Goal: Transaction & Acquisition: Download file/media

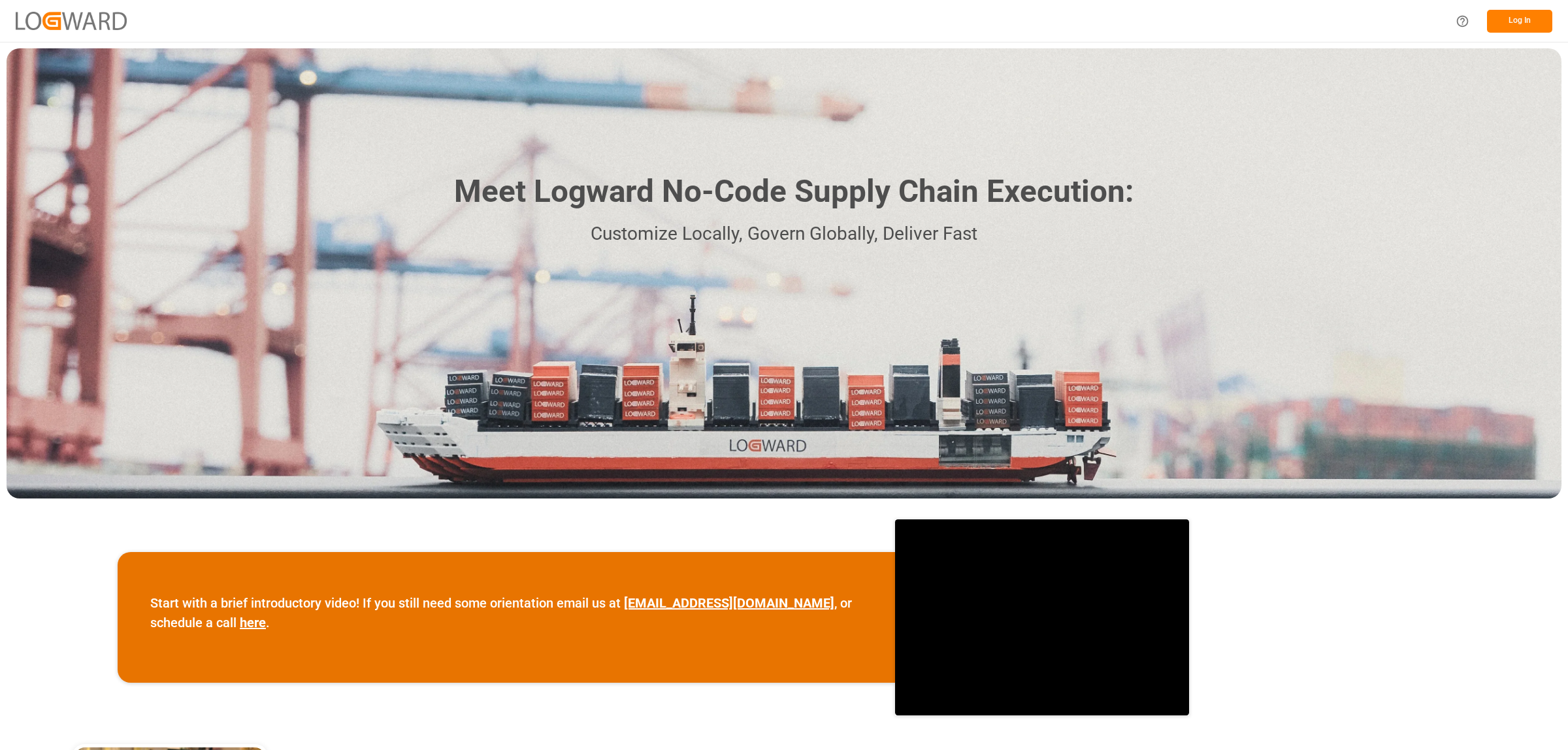
click at [1506, 20] on button "Log In" at bounding box center [1520, 21] width 65 height 23
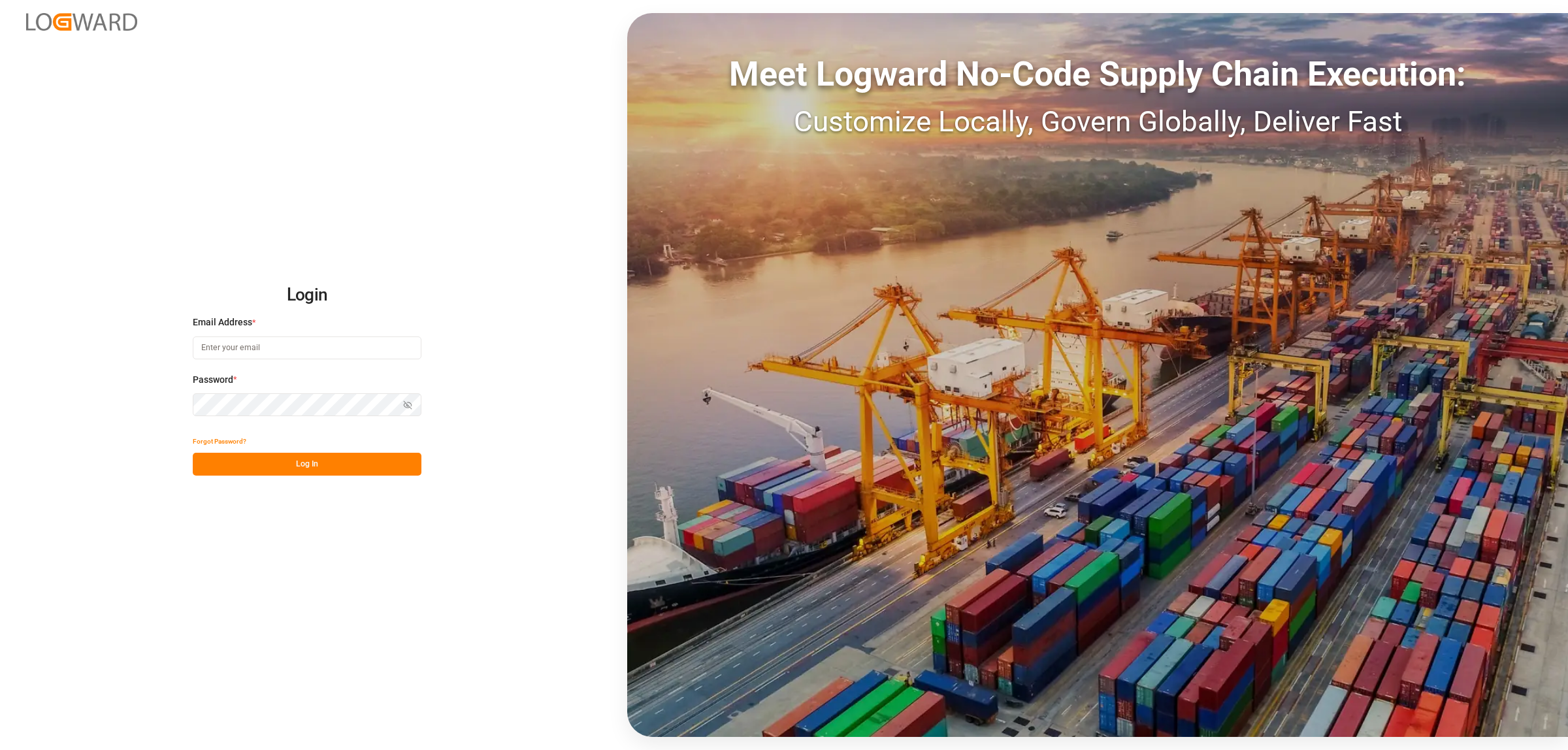
type input "[PERSON_NAME][EMAIL_ADDRESS][PERSON_NAME][DOMAIN_NAME]"
click at [341, 471] on button "Log In" at bounding box center [307, 464] width 229 height 23
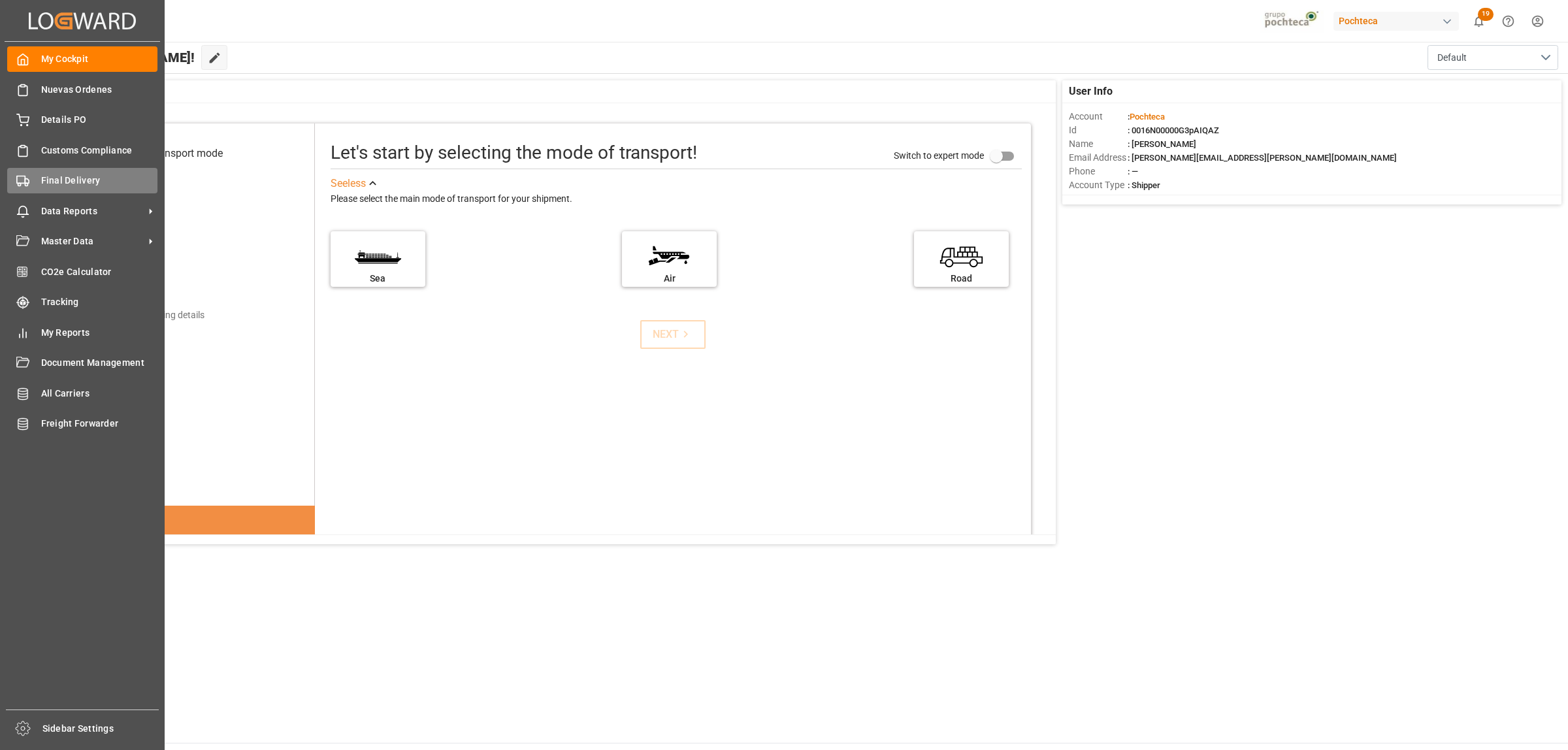
click at [49, 185] on span "Final Delivery" at bounding box center [100, 181] width 117 height 14
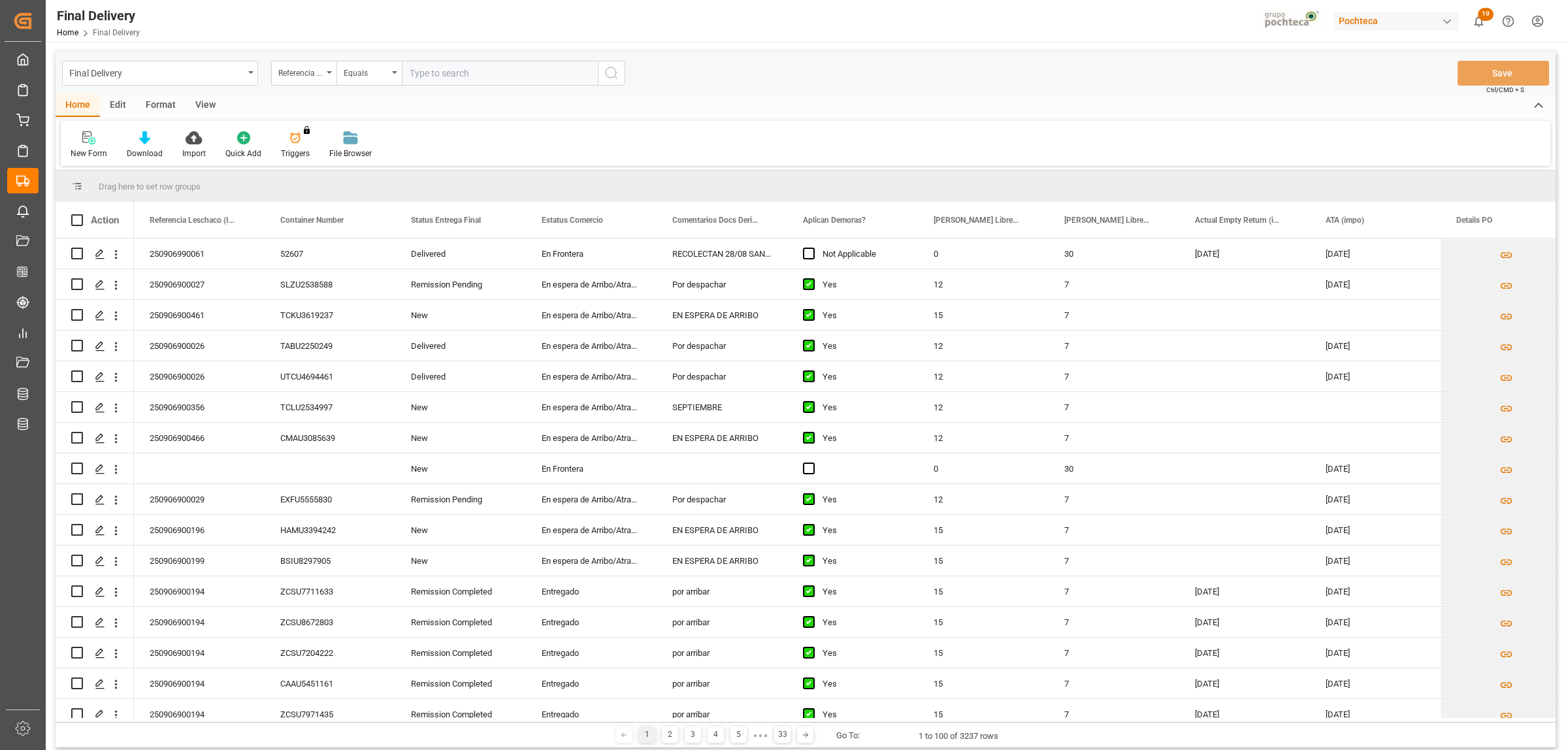
click at [173, 106] on div "Format" at bounding box center [160, 106] width 49 height 22
click at [88, 135] on icon at bounding box center [89, 139] width 9 height 10
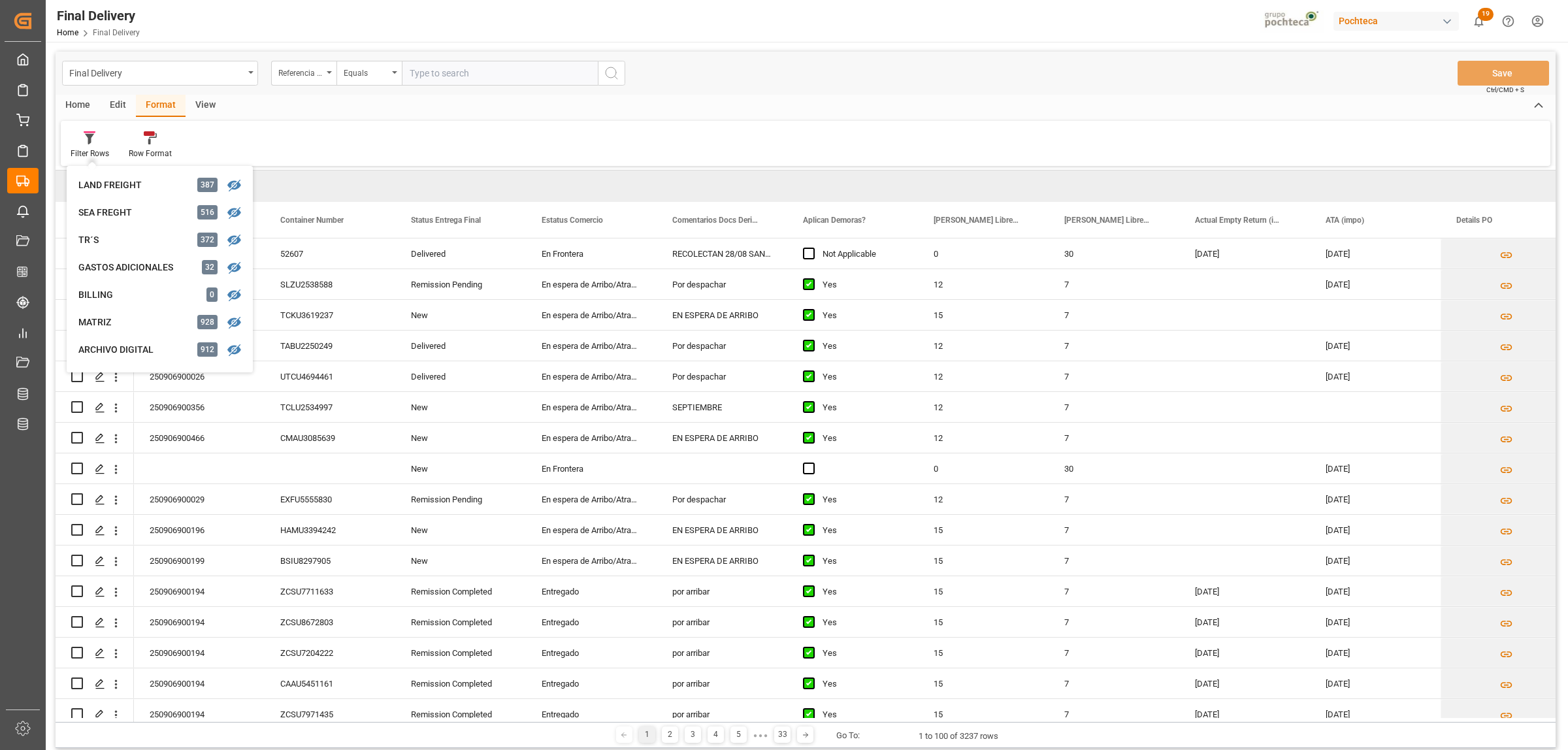
click at [203, 96] on div "View" at bounding box center [205, 106] width 40 height 22
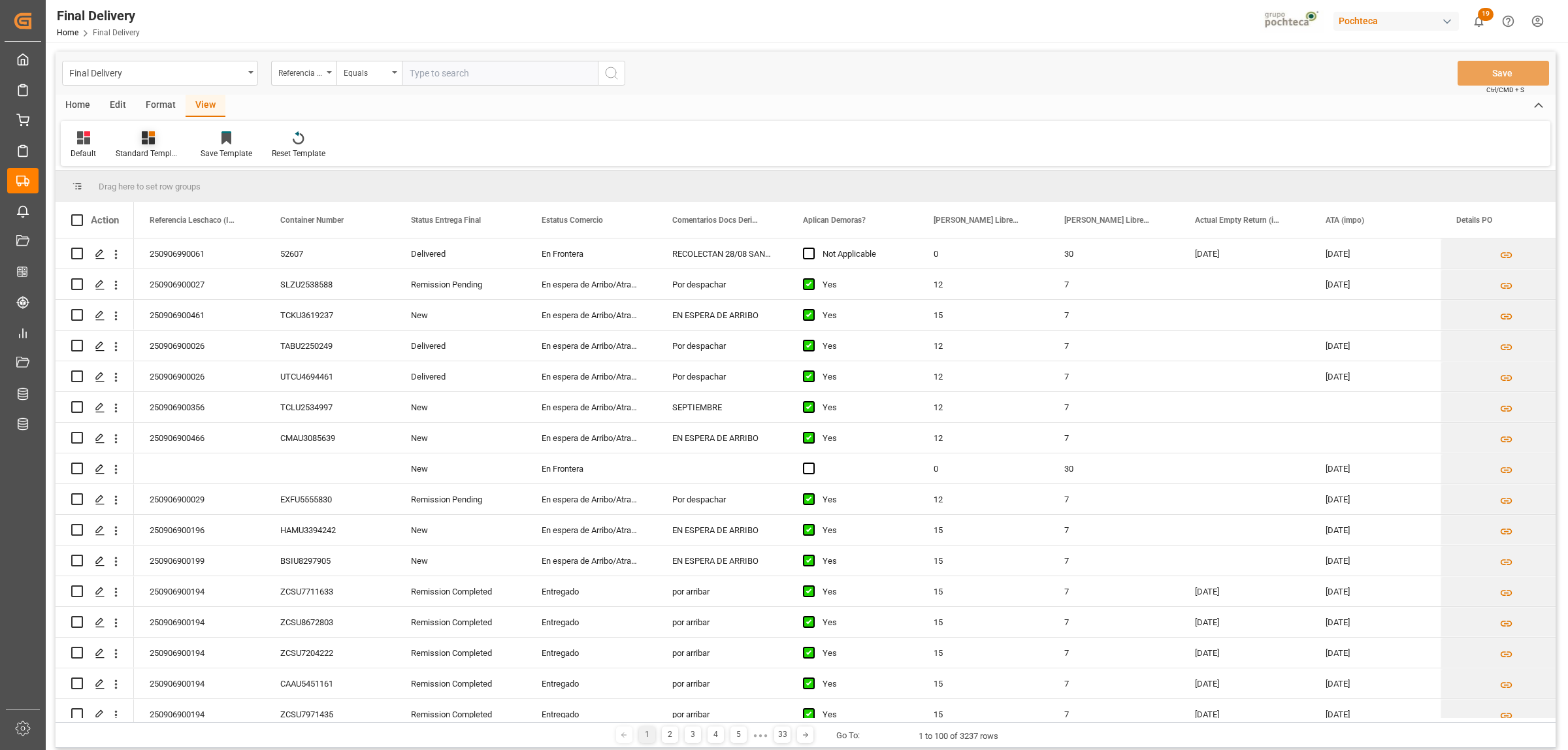
click at [134, 154] on div "Standard Templates" at bounding box center [148, 154] width 65 height 12
click at [166, 209] on div "Notificación de Entregas" at bounding box center [183, 211] width 114 height 14
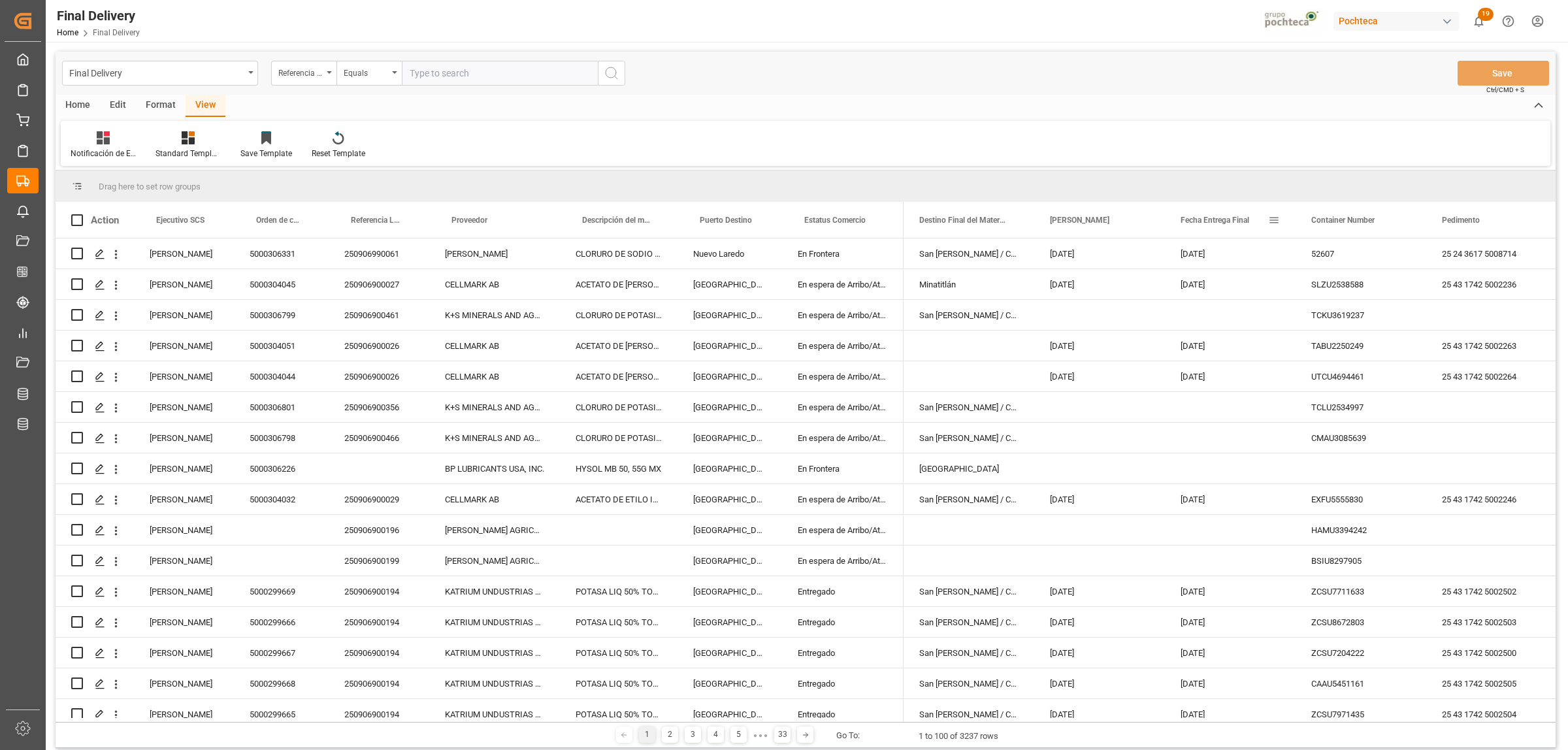
click at [1269, 220] on span at bounding box center [1273, 220] width 12 height 12
click at [1344, 229] on span "filter" at bounding box center [1349, 222] width 58 height 23
click at [1398, 286] on div "Equals AND OR Equals" at bounding box center [1334, 275] width 144 height 77
click at [1393, 288] on input "date" at bounding box center [1334, 291] width 128 height 26
type input "[DATE]"
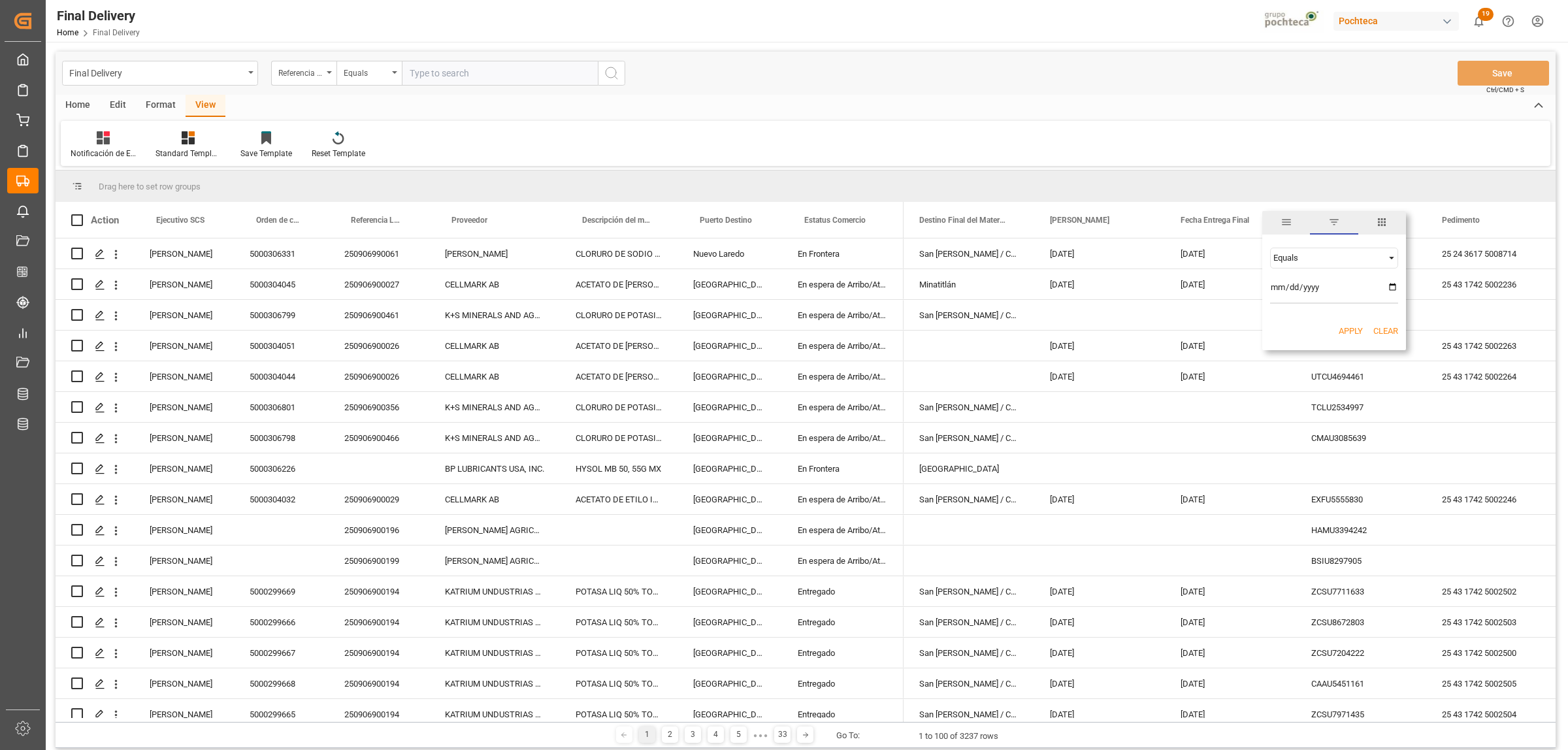
click at [1347, 334] on button "Apply" at bounding box center [1350, 331] width 24 height 13
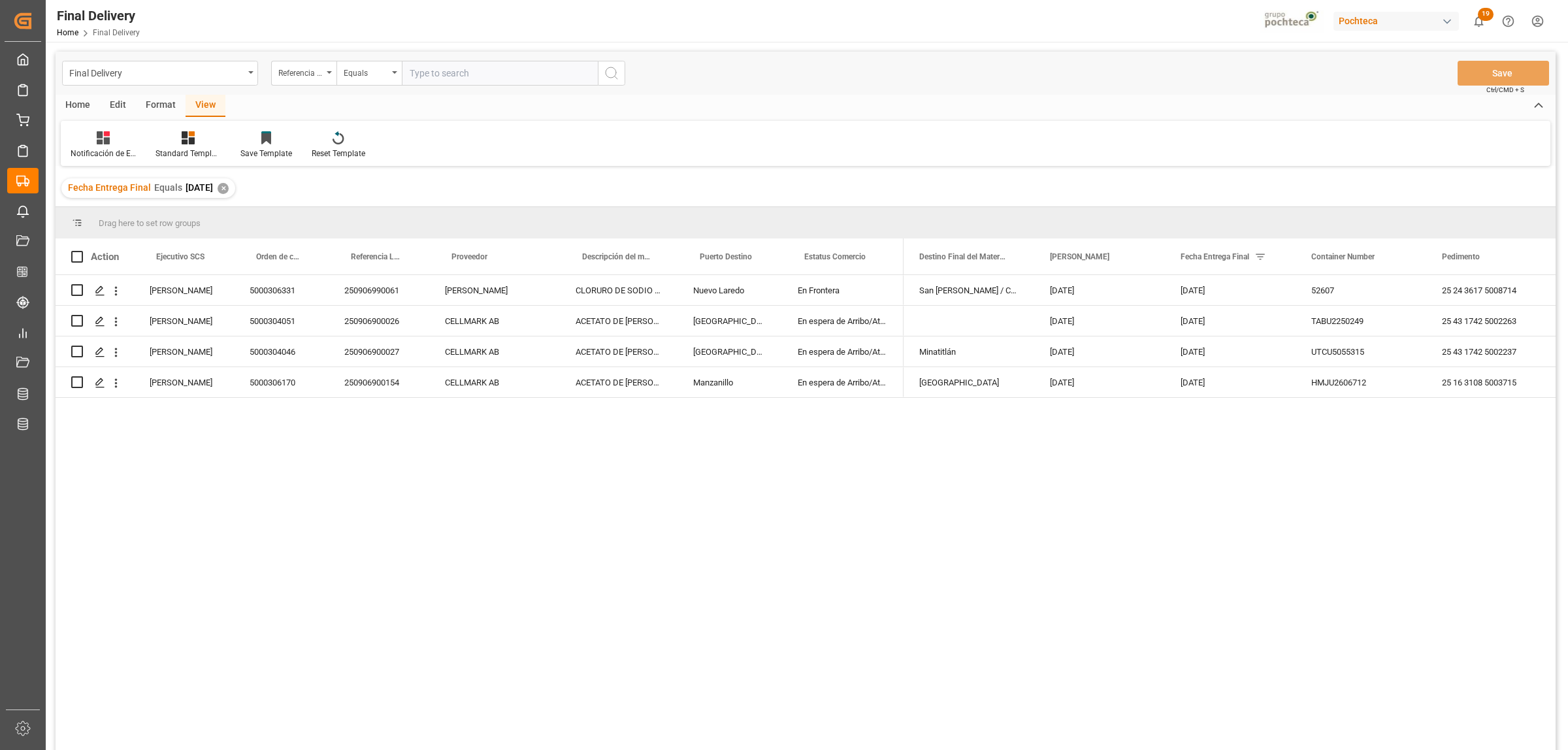
click at [89, 105] on div "Home" at bounding box center [78, 106] width 45 height 22
click at [144, 136] on icon at bounding box center [145, 138] width 11 height 13
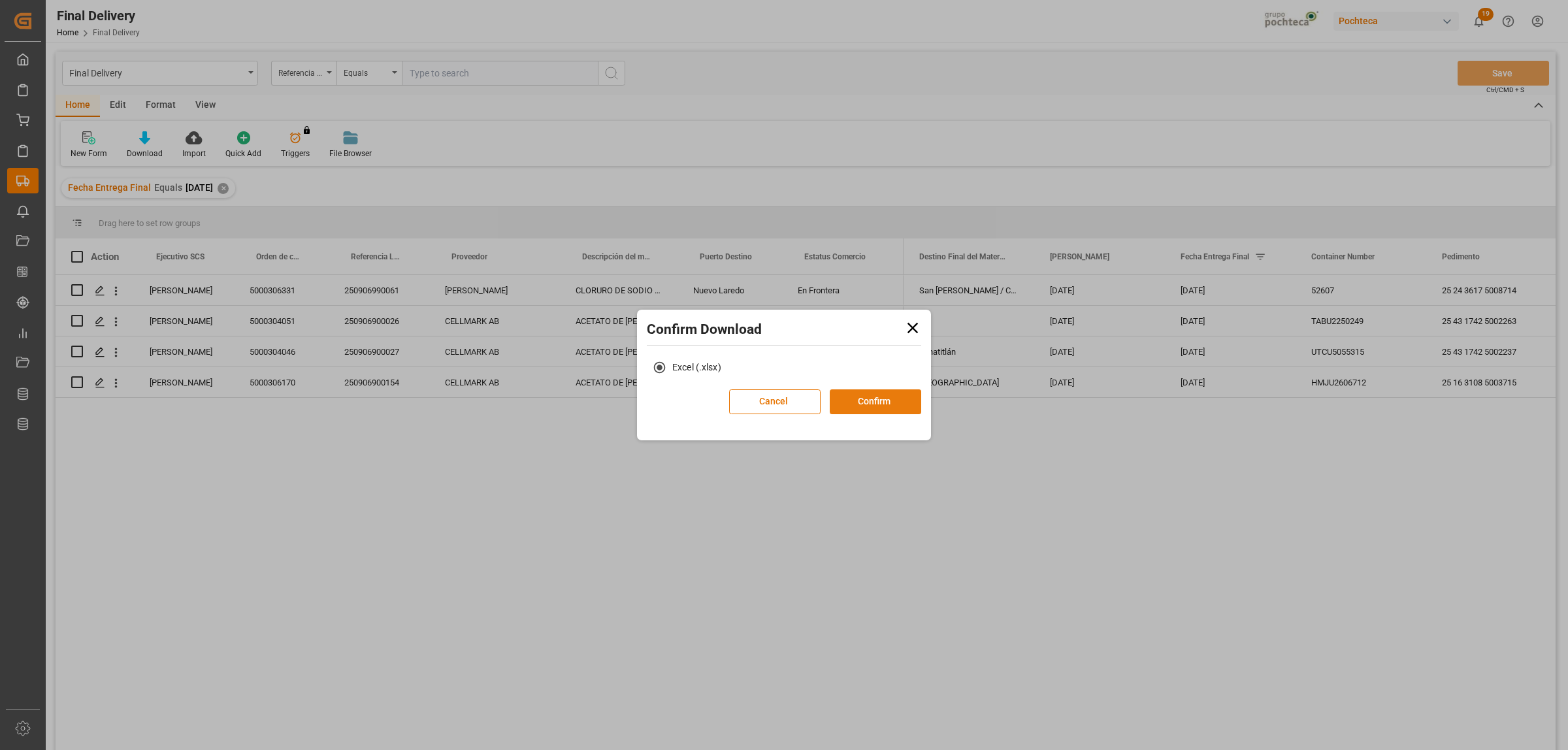
click at [898, 403] on button "Confirm" at bounding box center [875, 402] width 91 height 25
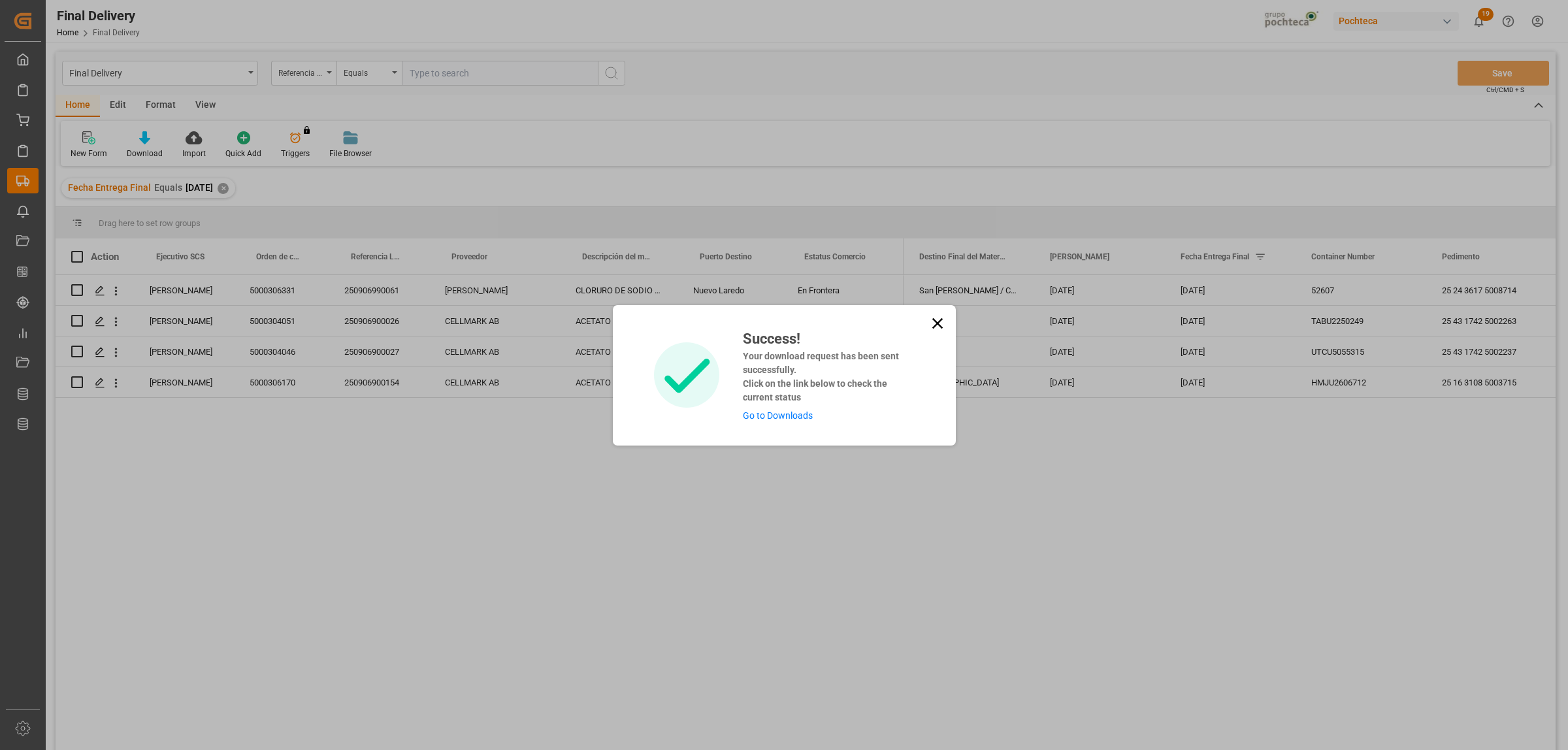
click at [776, 414] on link "Go to Downloads" at bounding box center [777, 415] width 70 height 10
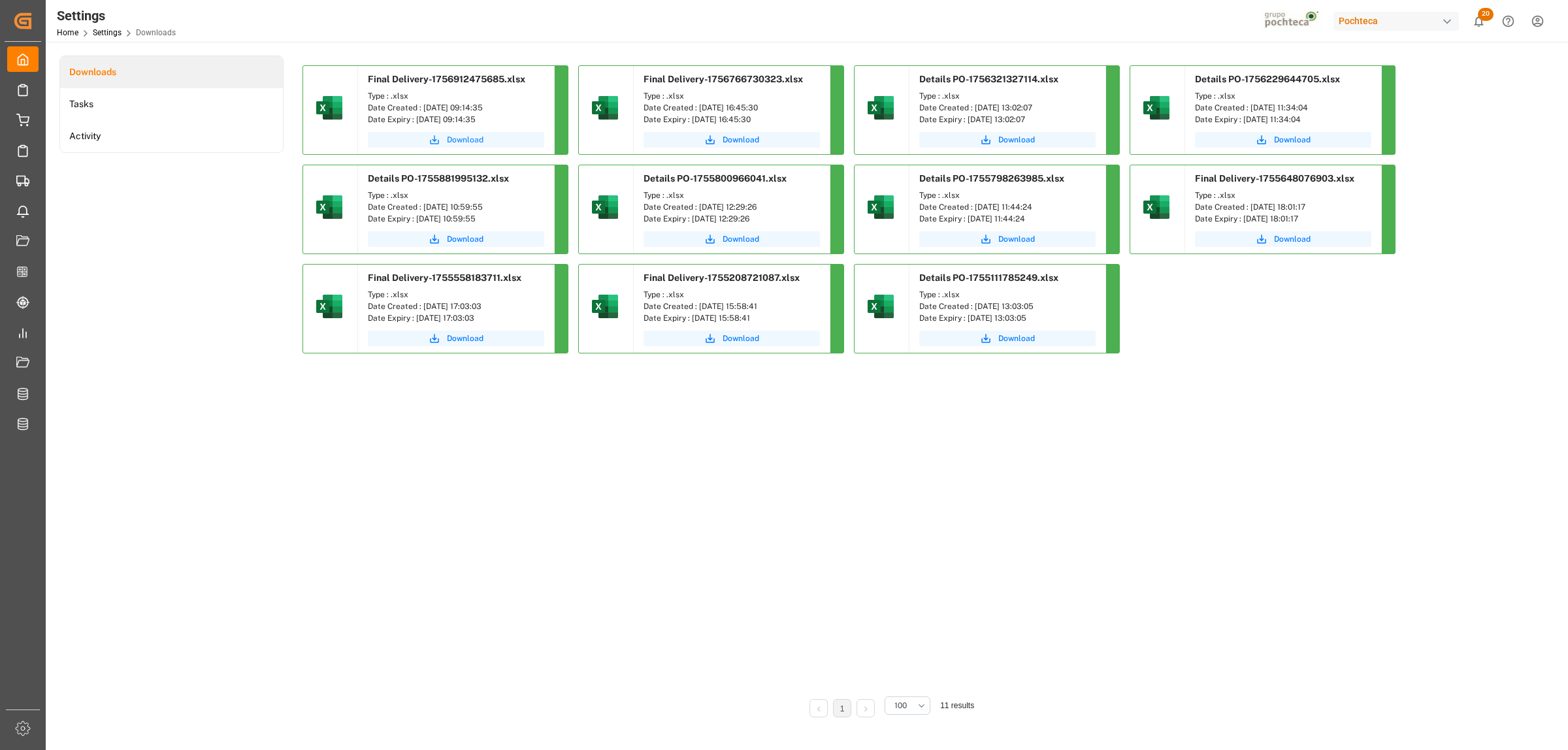
click at [456, 142] on span "Download" at bounding box center [464, 140] width 36 height 12
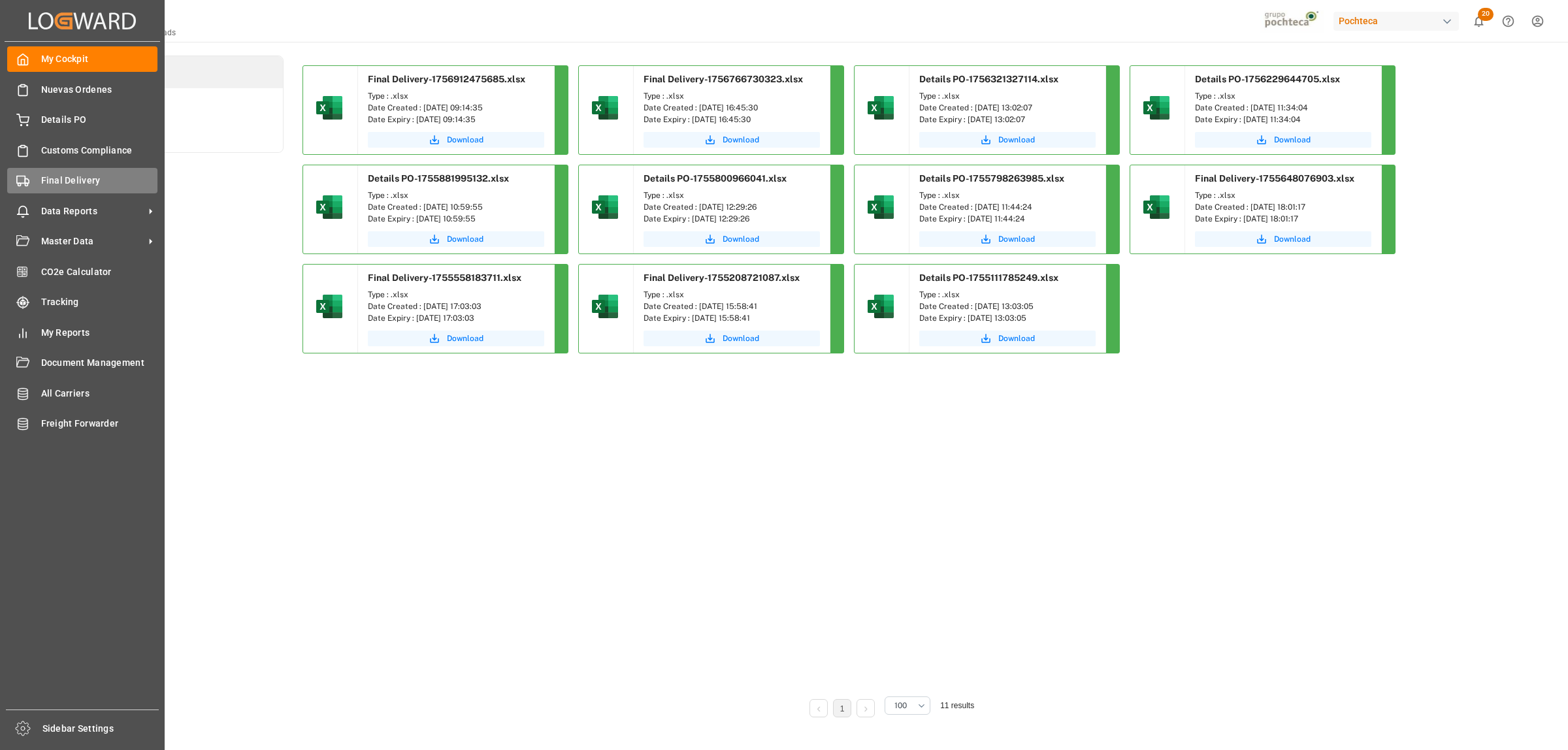
click at [57, 181] on span "Final Delivery" at bounding box center [100, 181] width 117 height 14
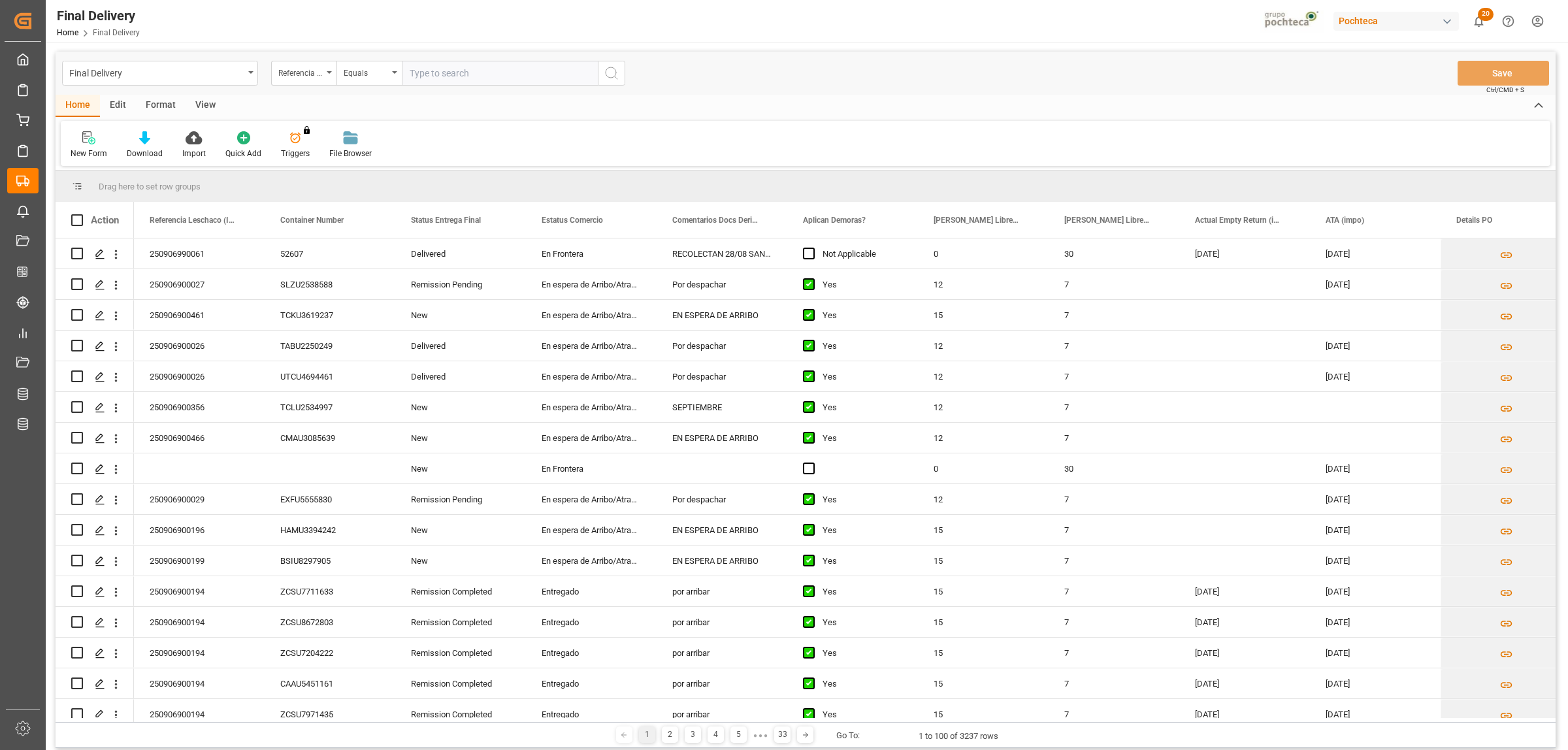
click at [206, 100] on div "View" at bounding box center [205, 106] width 40 height 22
click at [138, 139] on div at bounding box center [148, 137] width 65 height 14
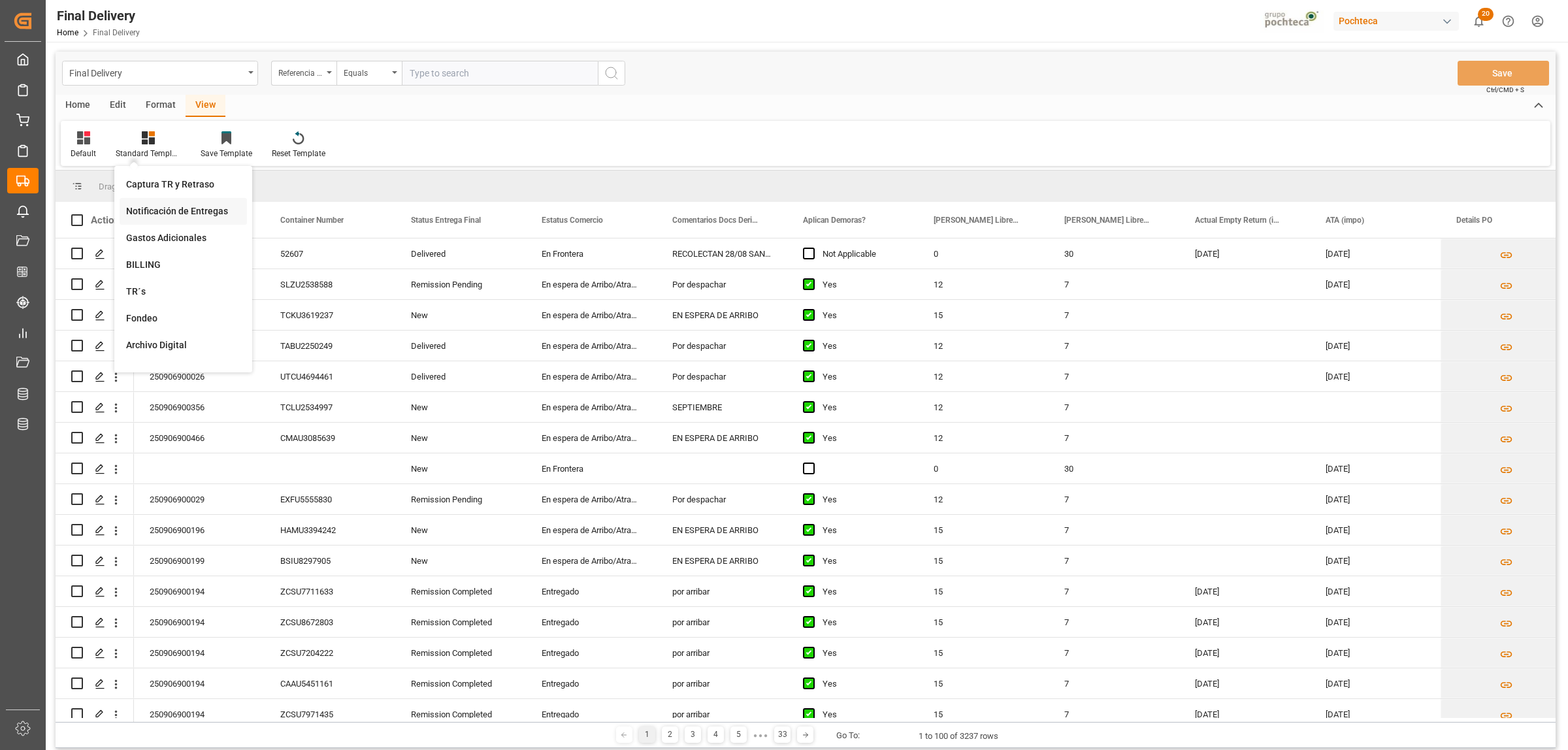
click at [184, 208] on div "Notificación de Entregas" at bounding box center [183, 211] width 114 height 14
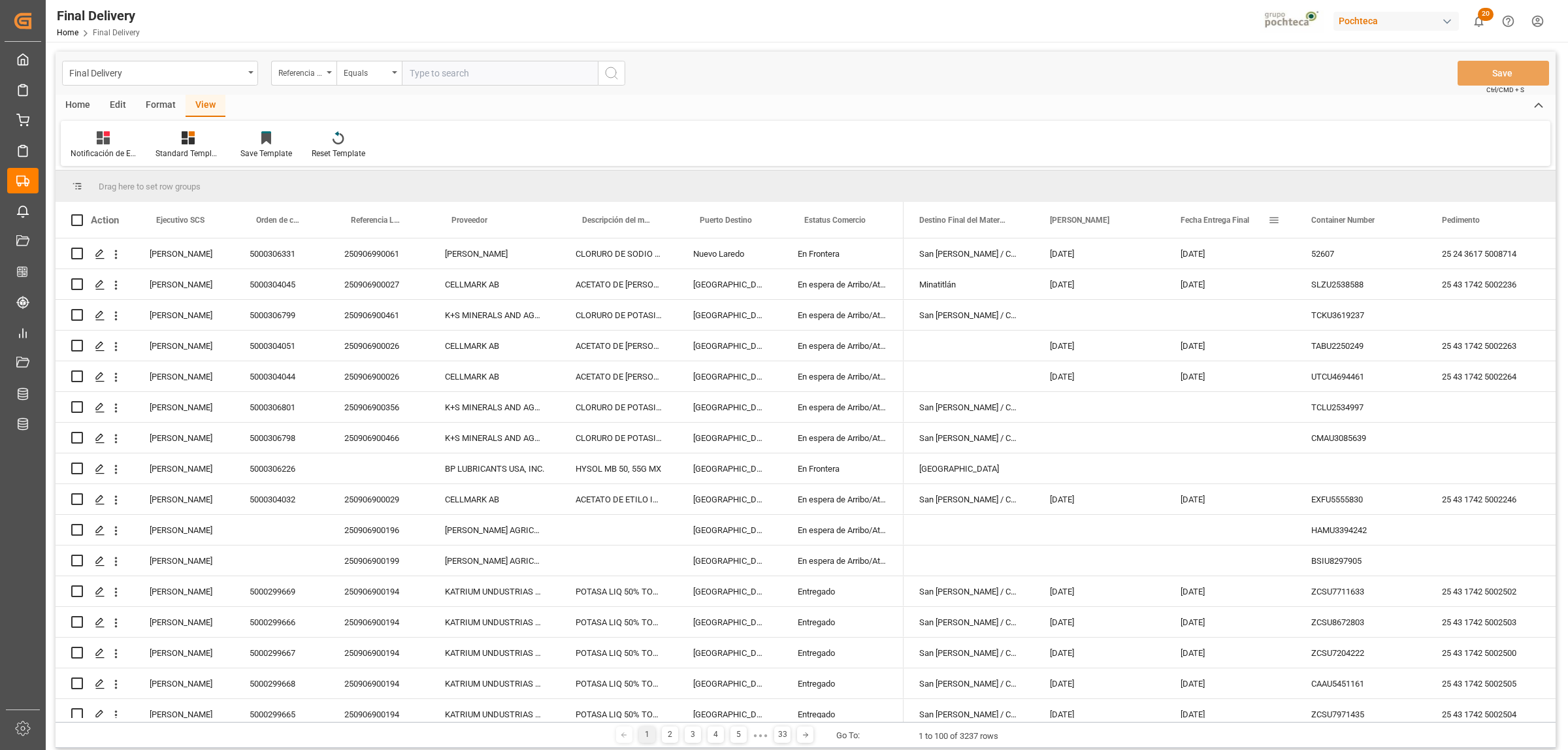
click at [1274, 220] on span at bounding box center [1273, 220] width 12 height 12
click at [1350, 226] on span "filter" at bounding box center [1348, 221] width 12 height 12
click at [1393, 285] on input "date" at bounding box center [1334, 291] width 128 height 26
type input "[DATE]"
click at [1352, 330] on button "Apply" at bounding box center [1350, 331] width 24 height 13
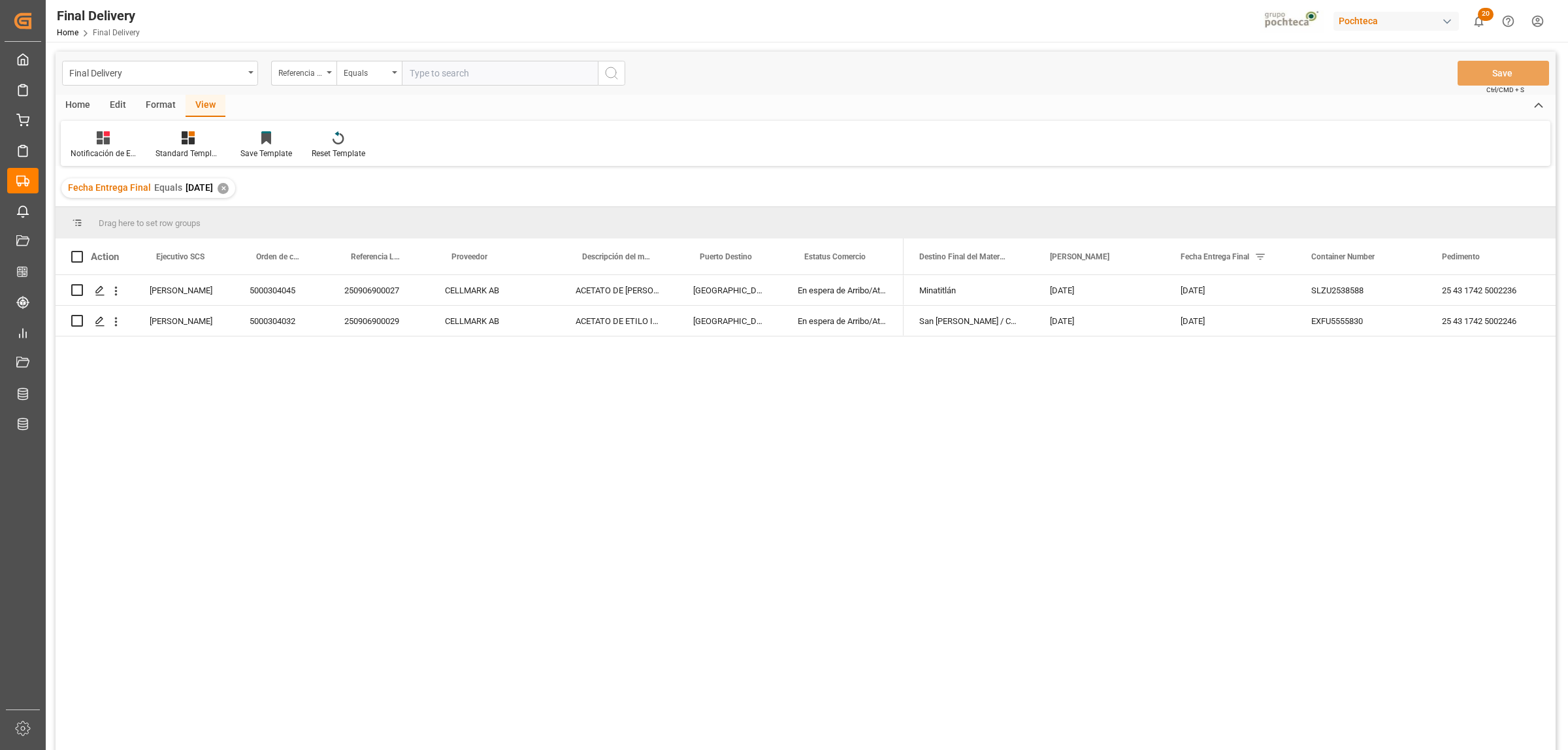
click at [76, 106] on div "Home" at bounding box center [78, 106] width 45 height 22
click at [147, 138] on icon at bounding box center [145, 138] width 11 height 13
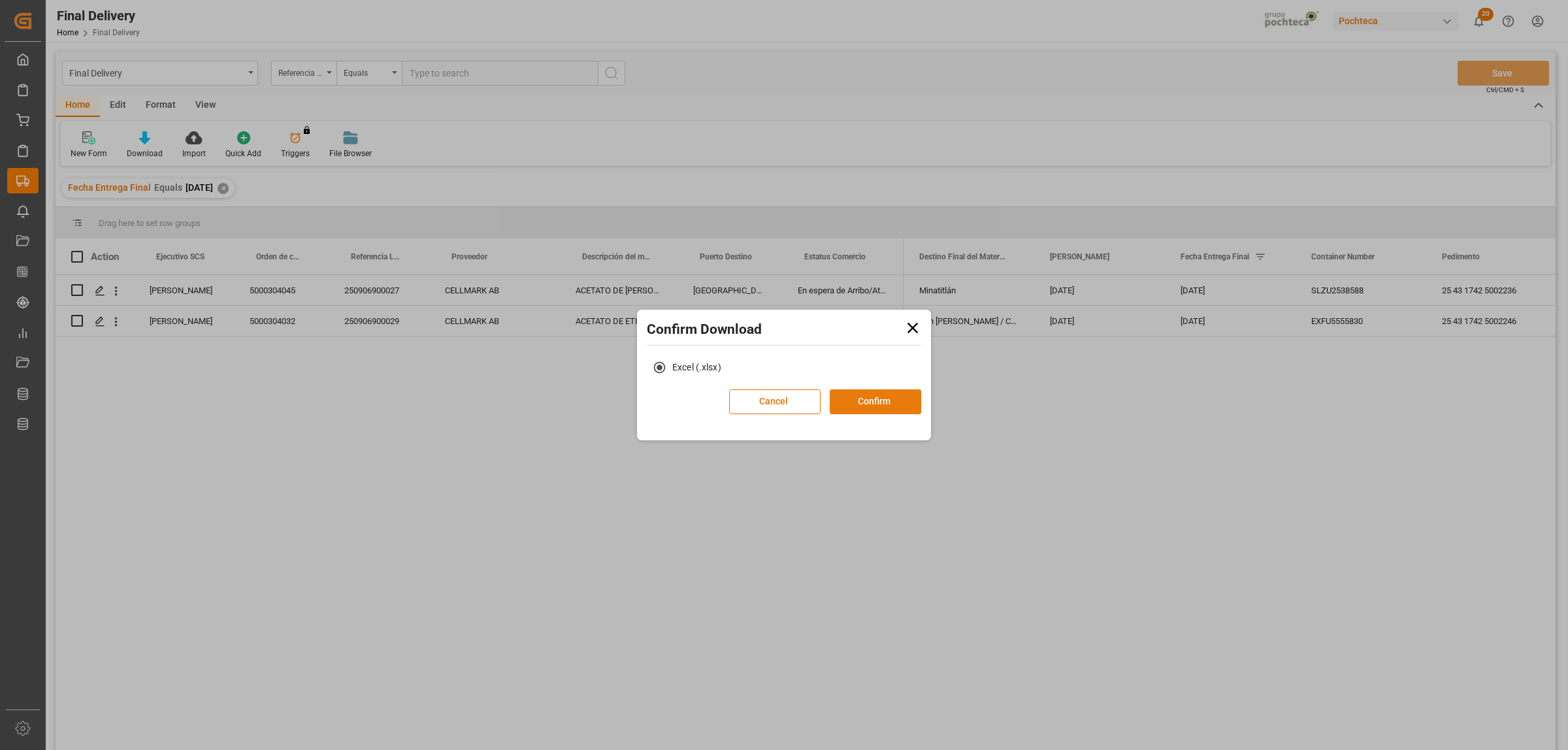
click at [863, 397] on button "Confirm" at bounding box center [875, 402] width 91 height 25
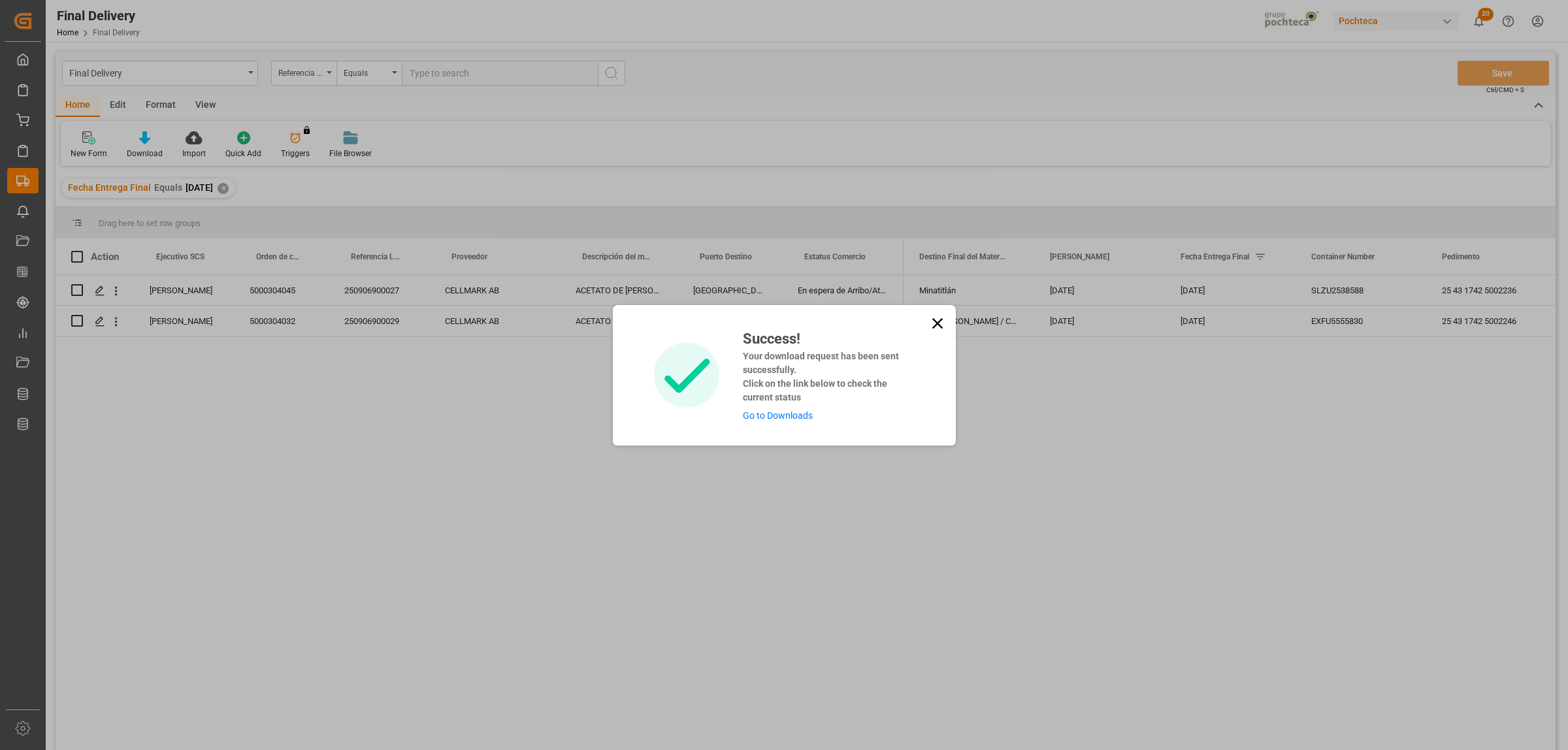
click at [763, 416] on link "Go to Downloads" at bounding box center [777, 415] width 70 height 10
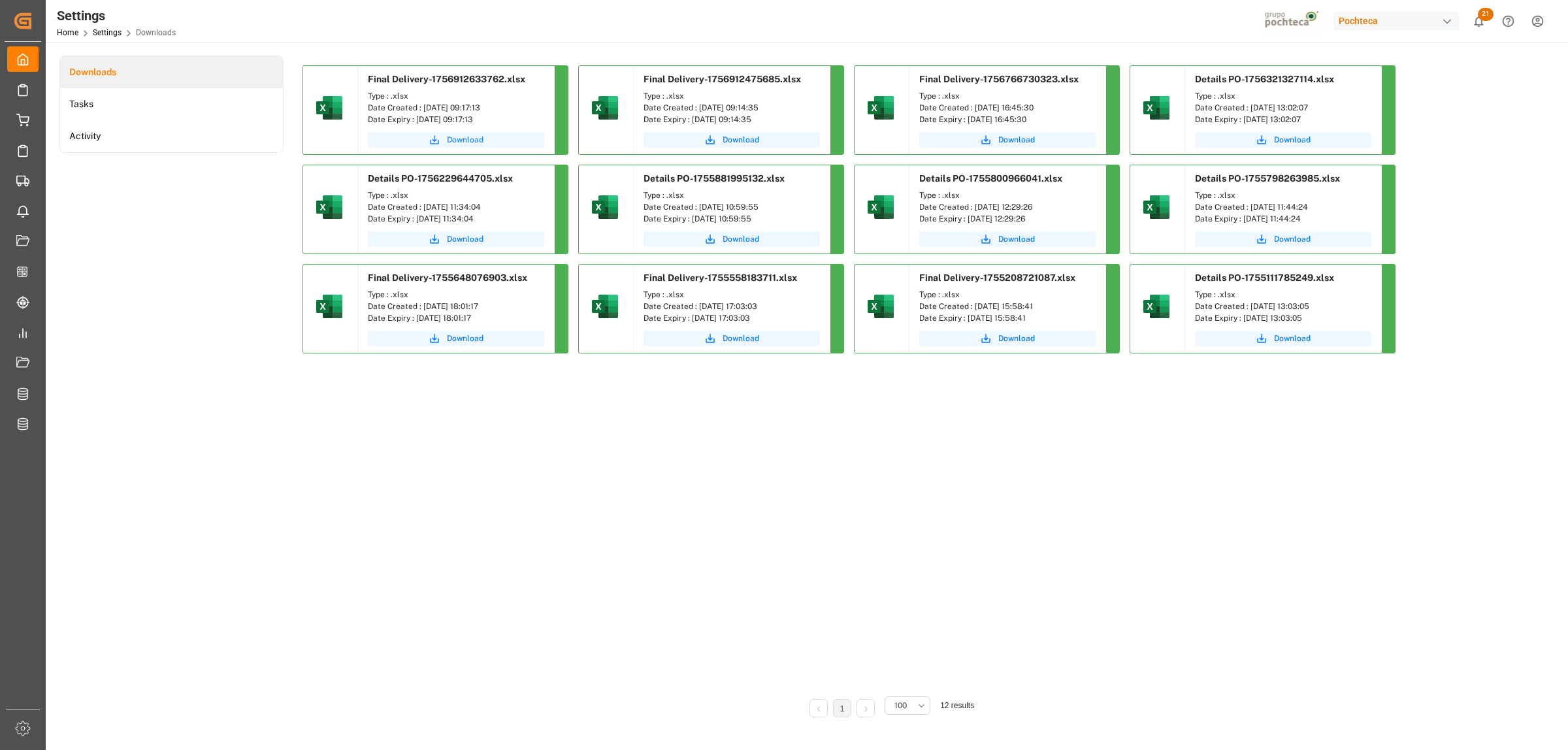
click at [458, 141] on span "Download" at bounding box center [464, 140] width 36 height 12
